Goal: Transaction & Acquisition: Purchase product/service

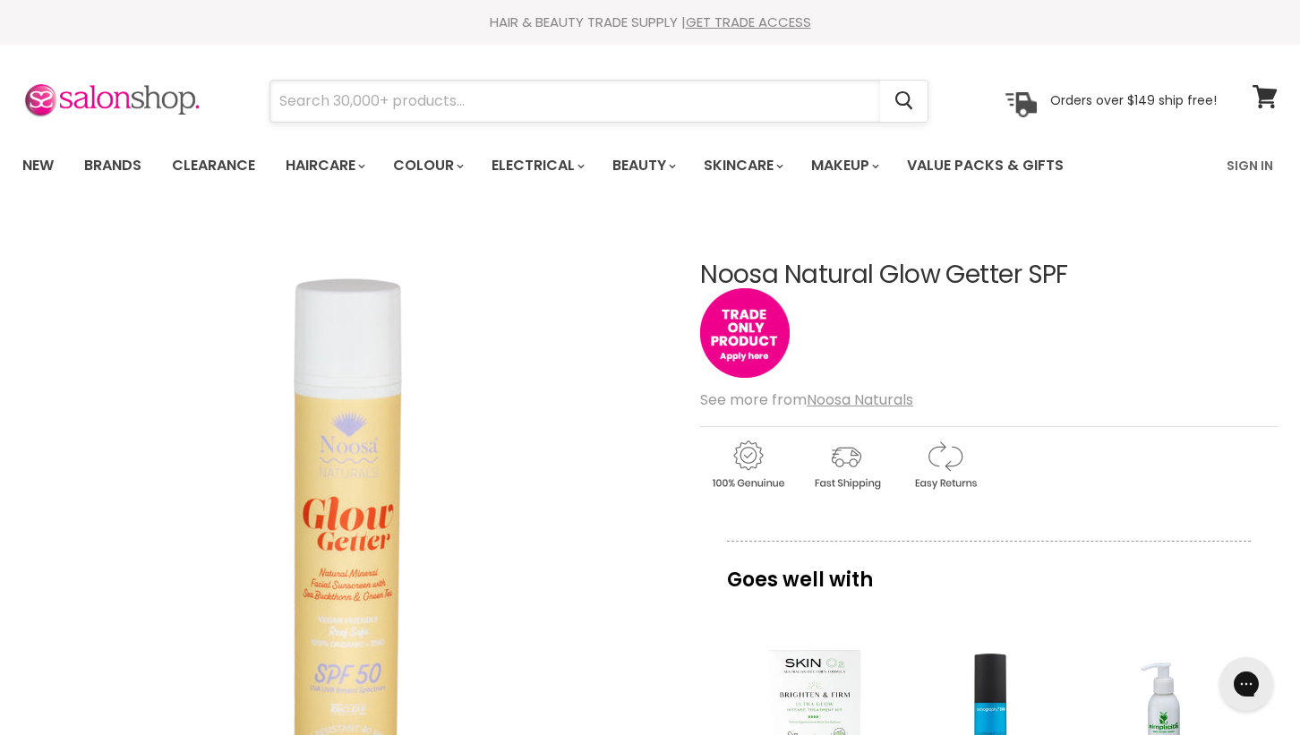
click at [400, 109] on input "Search" at bounding box center [575, 101] width 610 height 41
type input "n oosa"
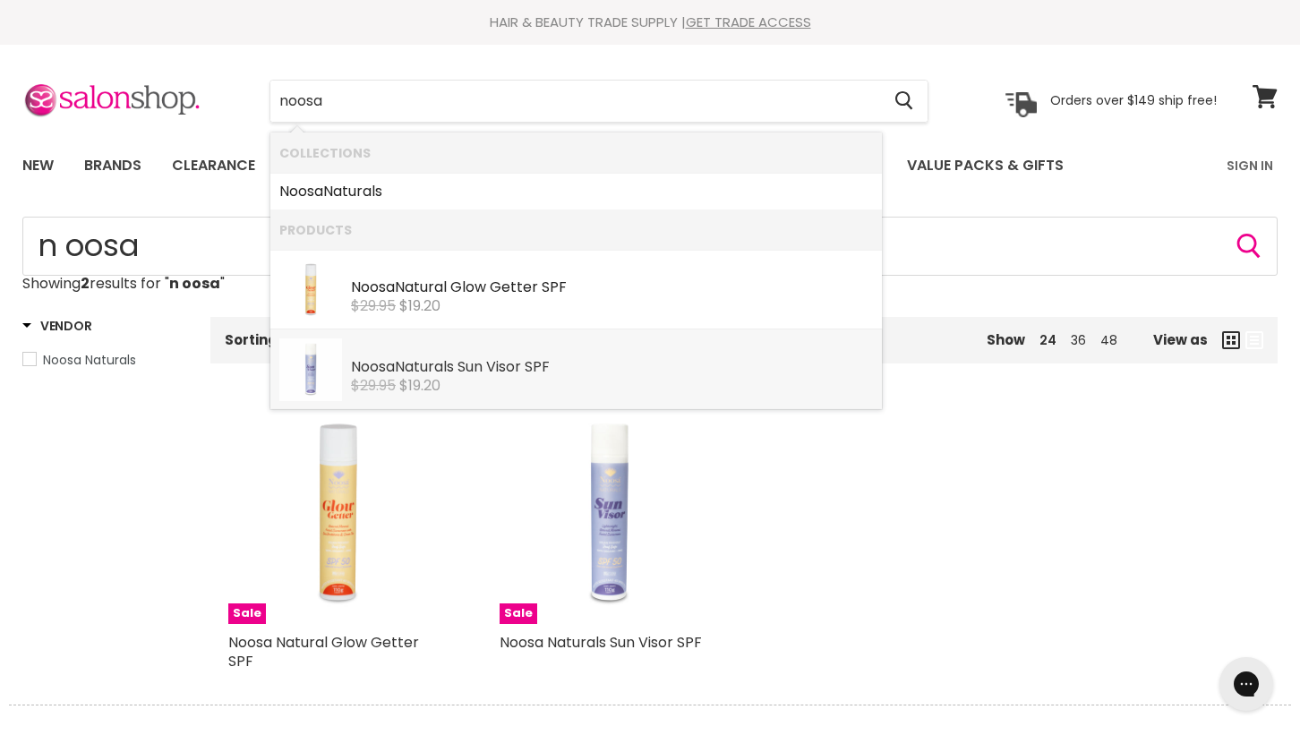
click at [616, 373] on div "Noosa Naturals Sun Visor SPF" at bounding box center [612, 368] width 522 height 19
